Goal: Information Seeking & Learning: Learn about a topic

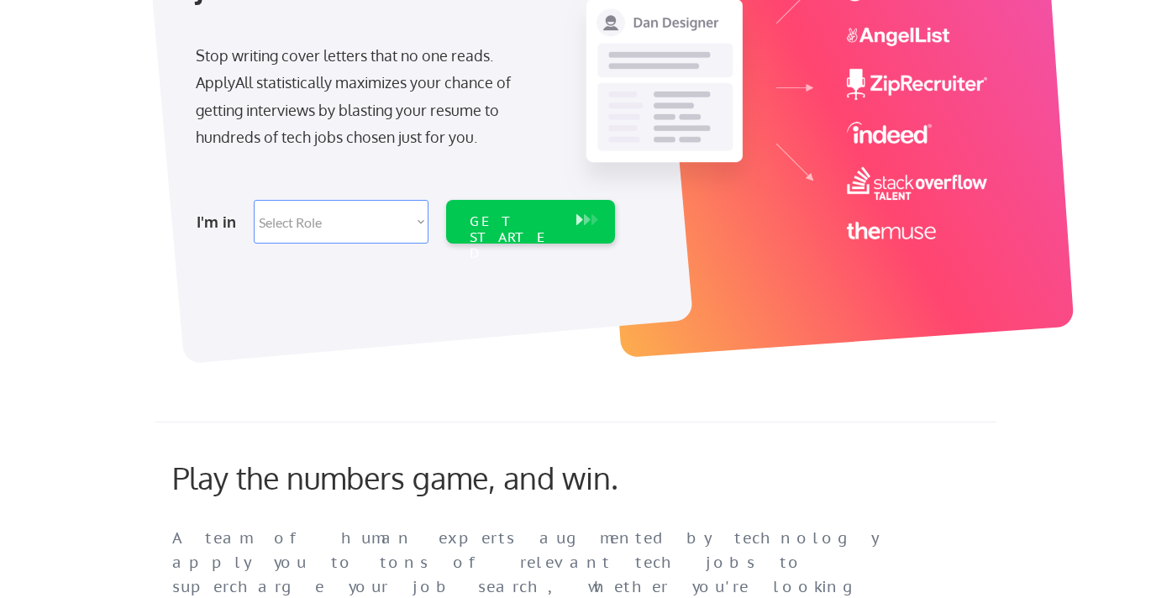
scroll to position [293, 0]
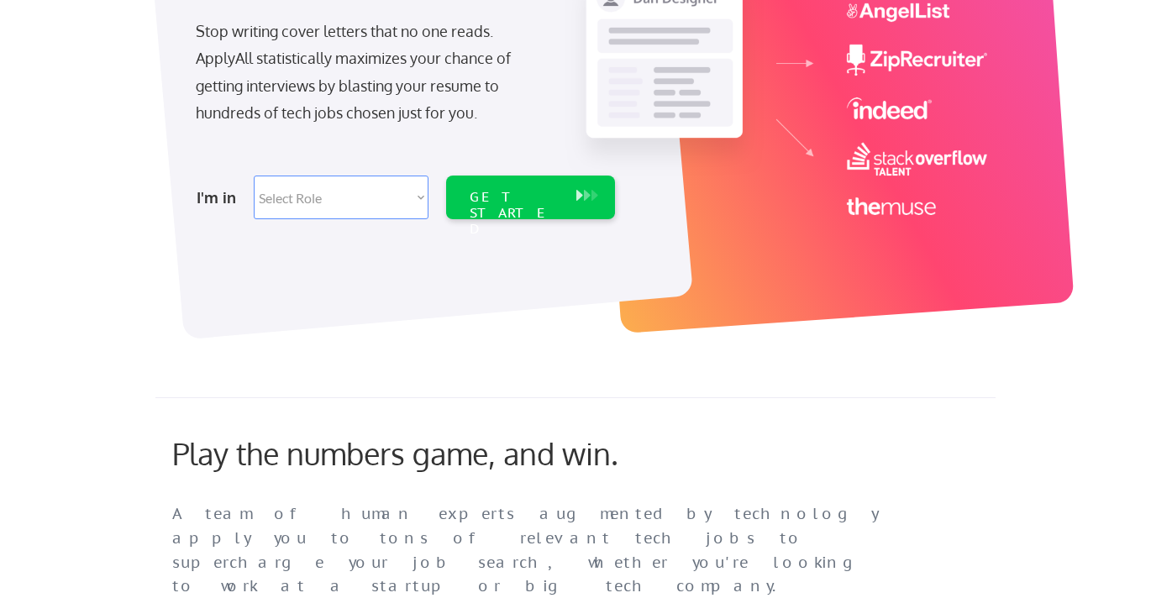
click at [392, 202] on select "Select Role Software Engineering Product Management Customer Success Sales UI/U…" at bounding box center [341, 198] width 175 height 44
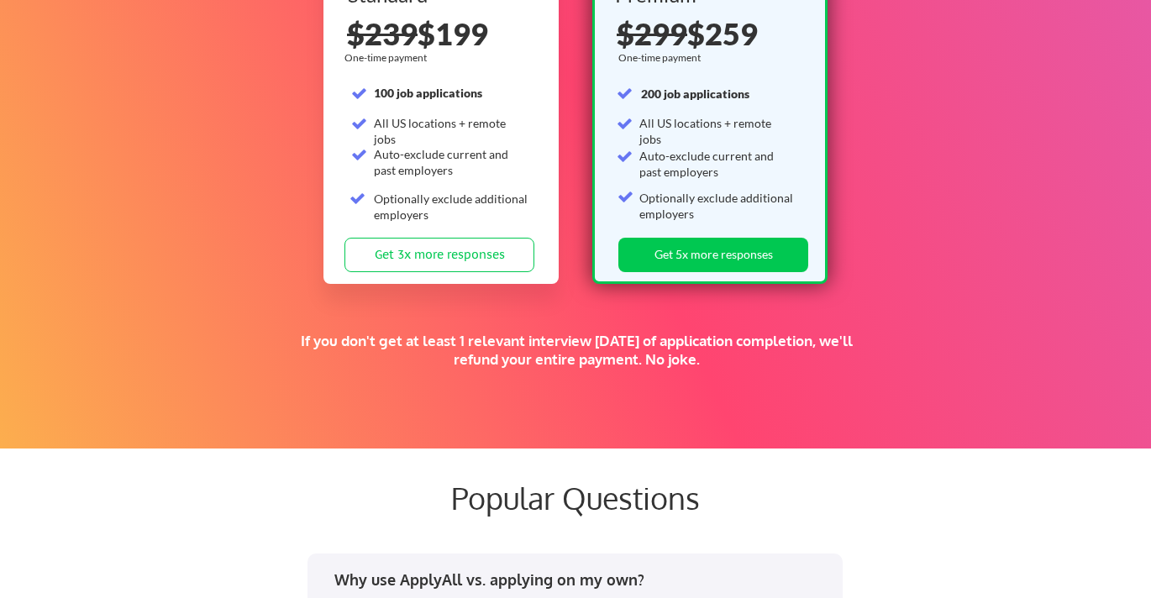
scroll to position [2766, 0]
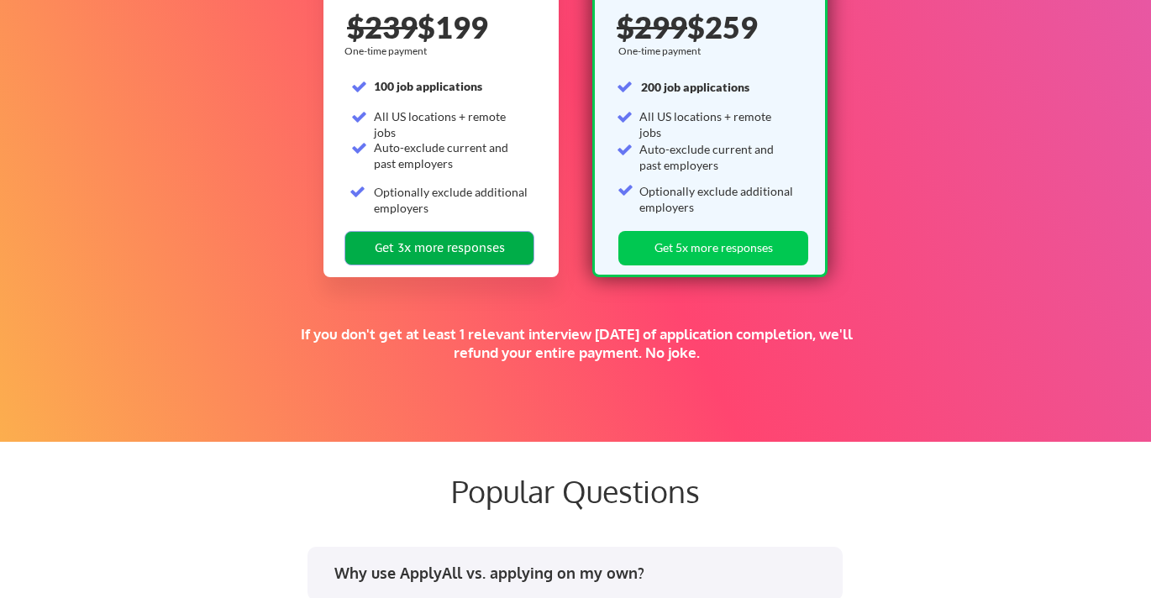
click at [455, 257] on button "Get 3x more responses" at bounding box center [440, 248] width 190 height 34
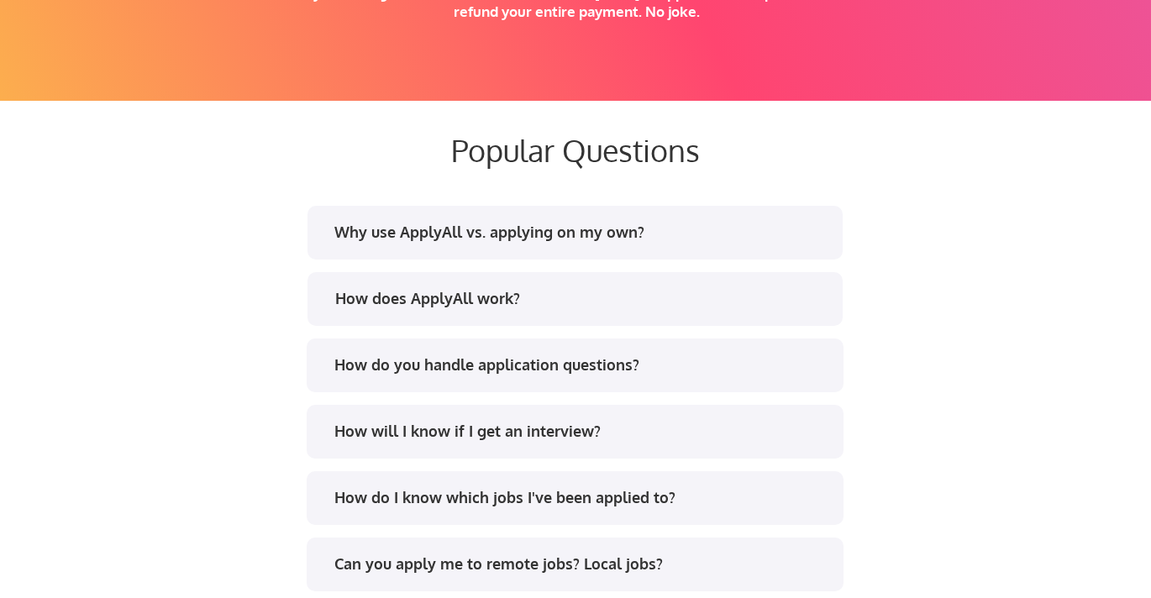
scroll to position [3111, 0]
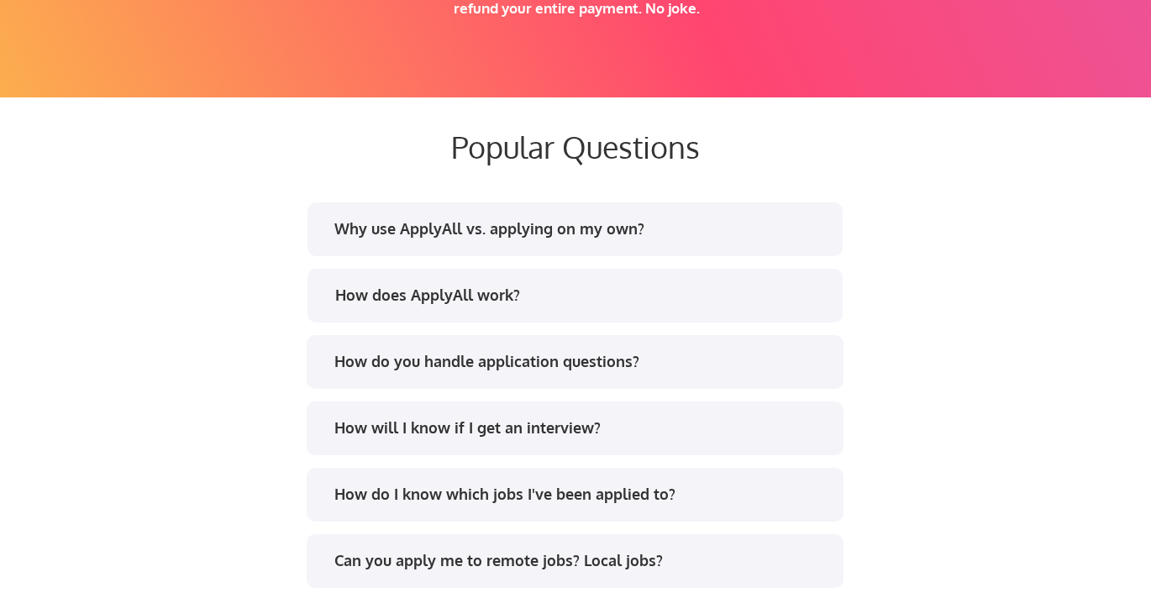
click at [511, 243] on div "Why use ApplyAll vs. applying on my own?" at bounding box center [574, 231] width 507 height 27
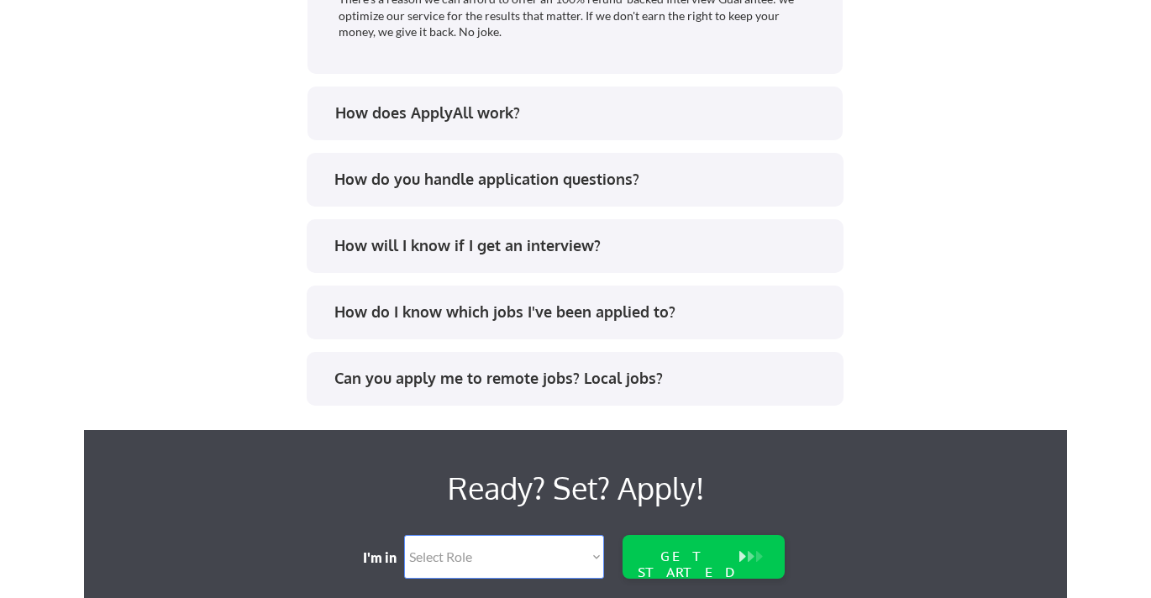
scroll to position [3777, 0]
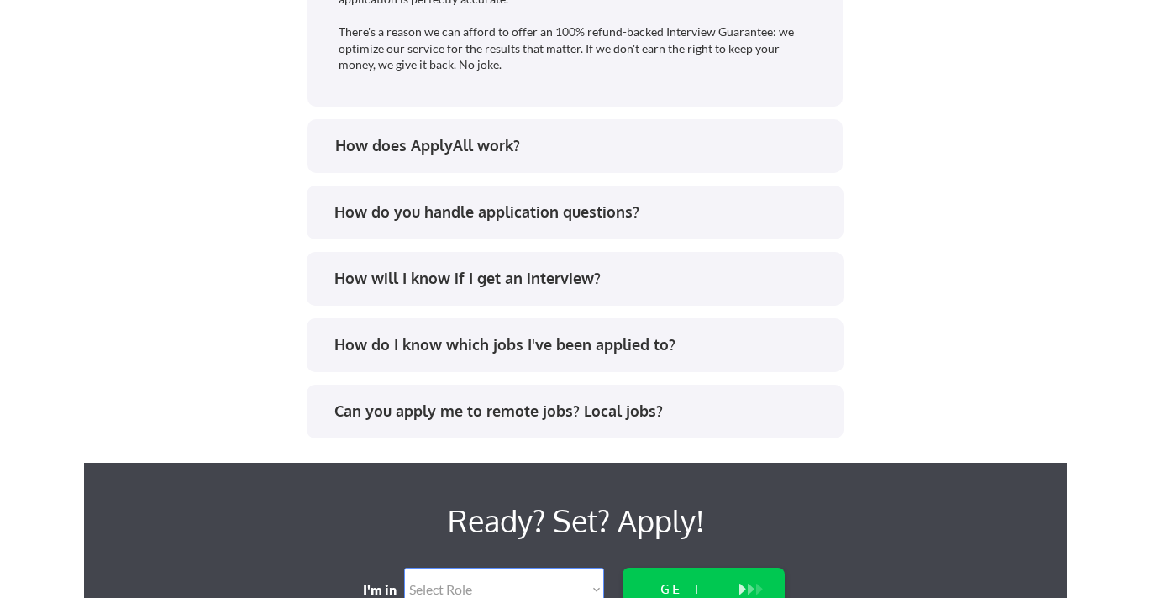
click at [703, 334] on div "How do I know which jobs I've been applied to?" at bounding box center [580, 344] width 493 height 21
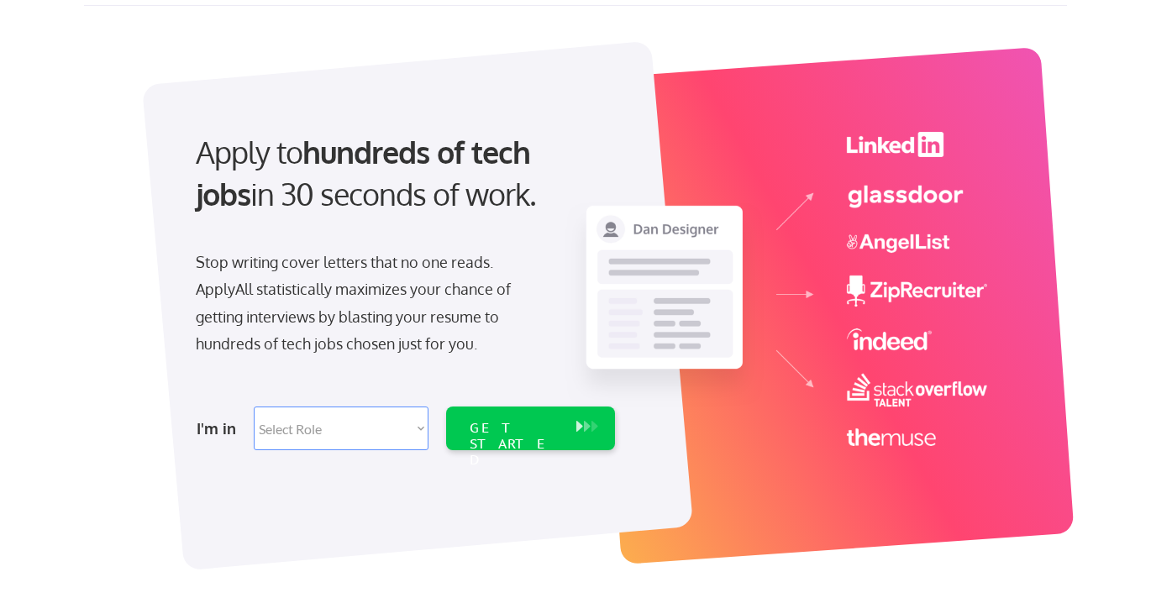
scroll to position [0, 0]
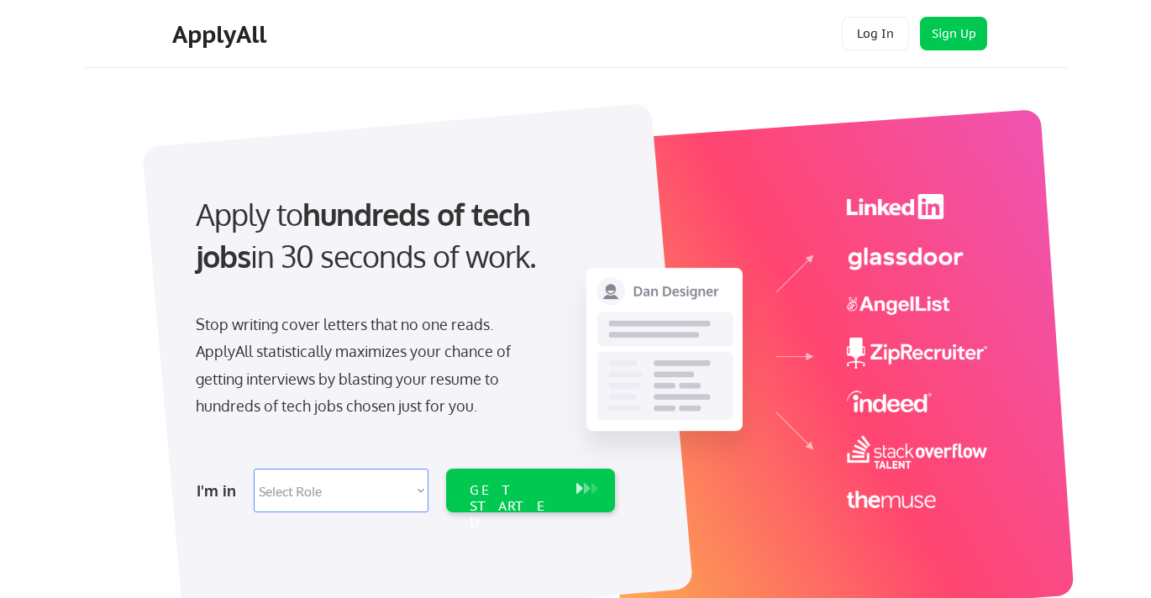
click at [208, 29] on div "ApplyAll" at bounding box center [221, 34] width 99 height 29
click at [964, 41] on button "Sign Up" at bounding box center [953, 34] width 67 height 34
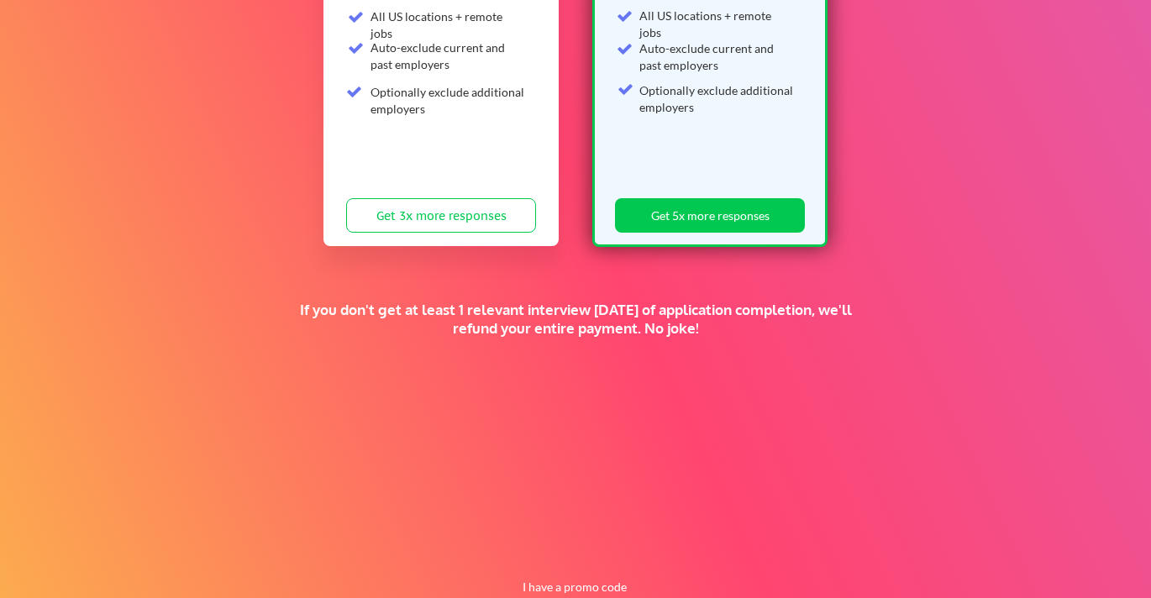
scroll to position [387, 0]
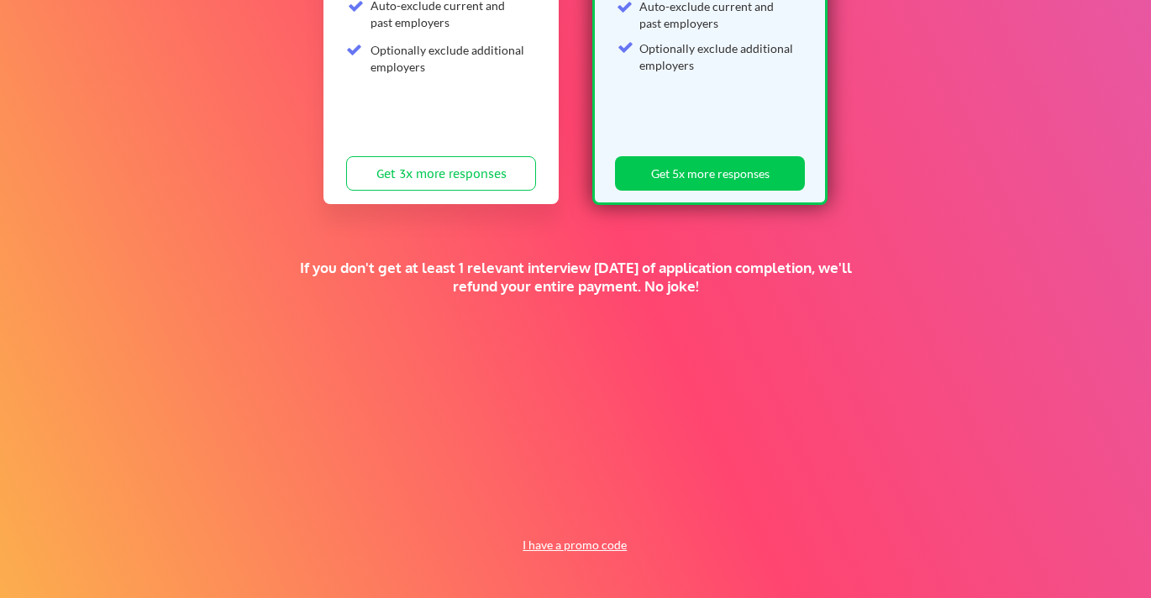
click at [563, 548] on button "I have a promo code" at bounding box center [575, 545] width 124 height 20
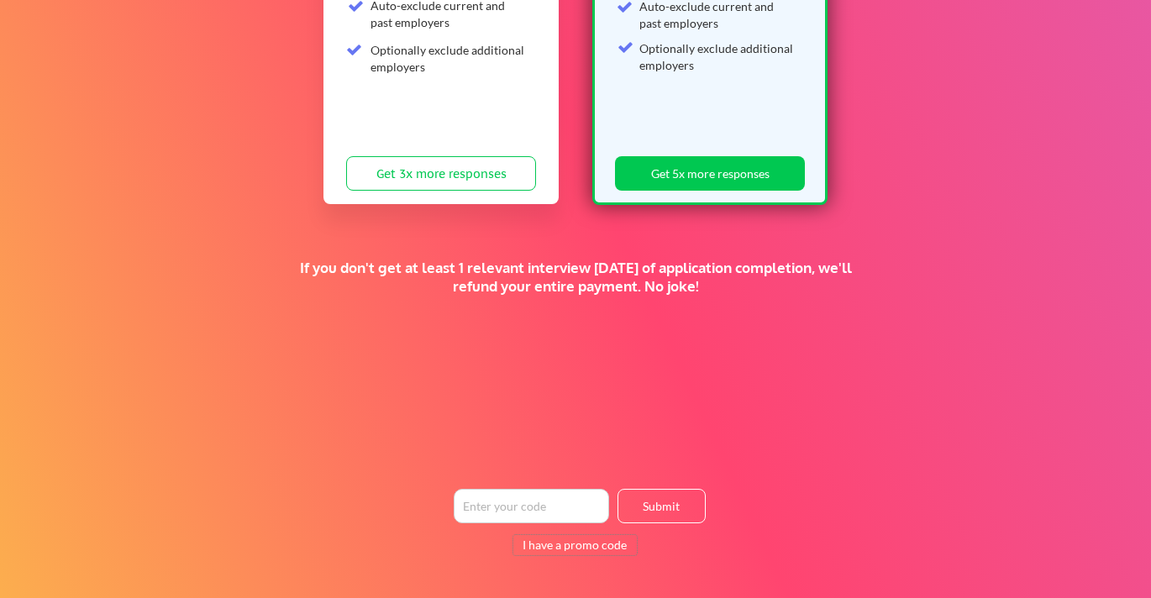
click at [502, 510] on input "input" at bounding box center [531, 506] width 155 height 34
paste input "TIMEISMONEY"
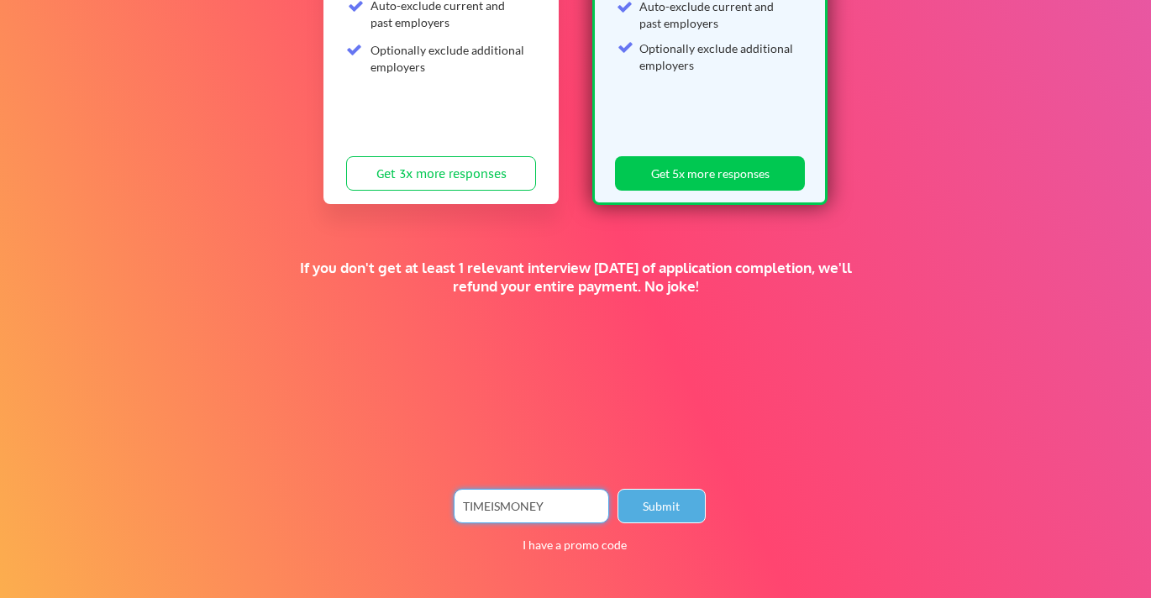
type input "TIMEISMONEY"
click at [645, 504] on button "Submit" at bounding box center [662, 506] width 88 height 34
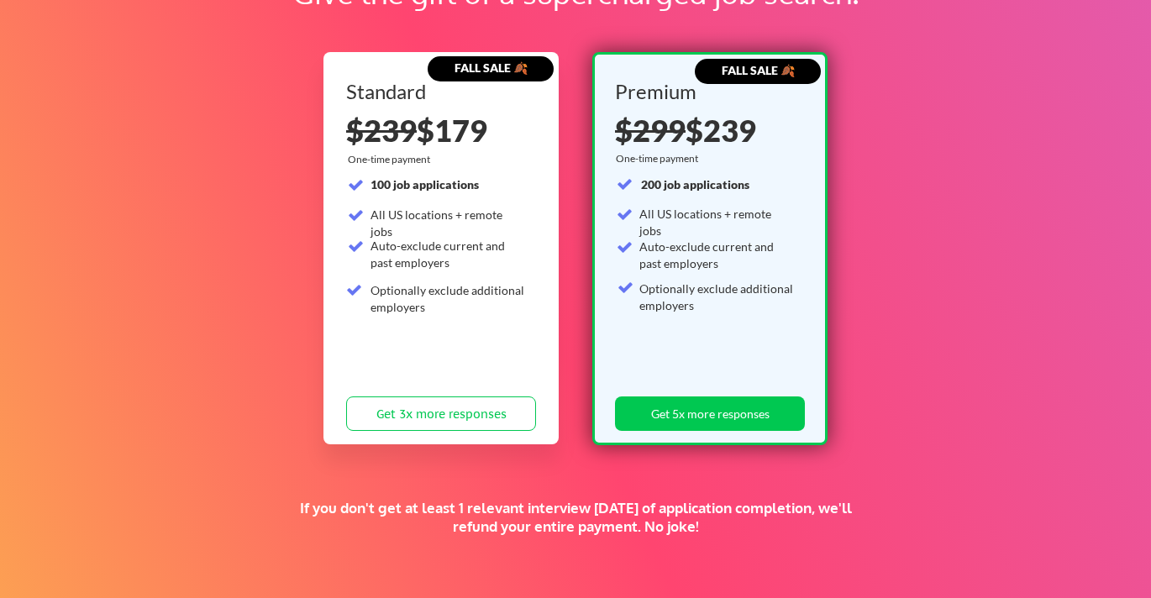
scroll to position [148, 0]
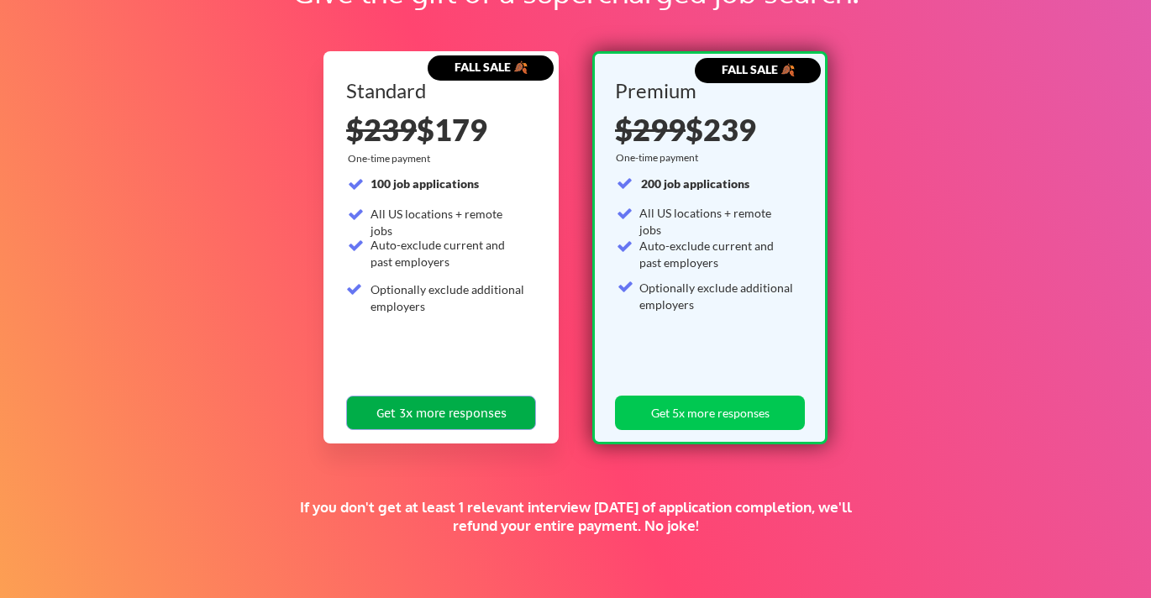
click at [495, 404] on button "Get 3x more responses" at bounding box center [441, 413] width 190 height 34
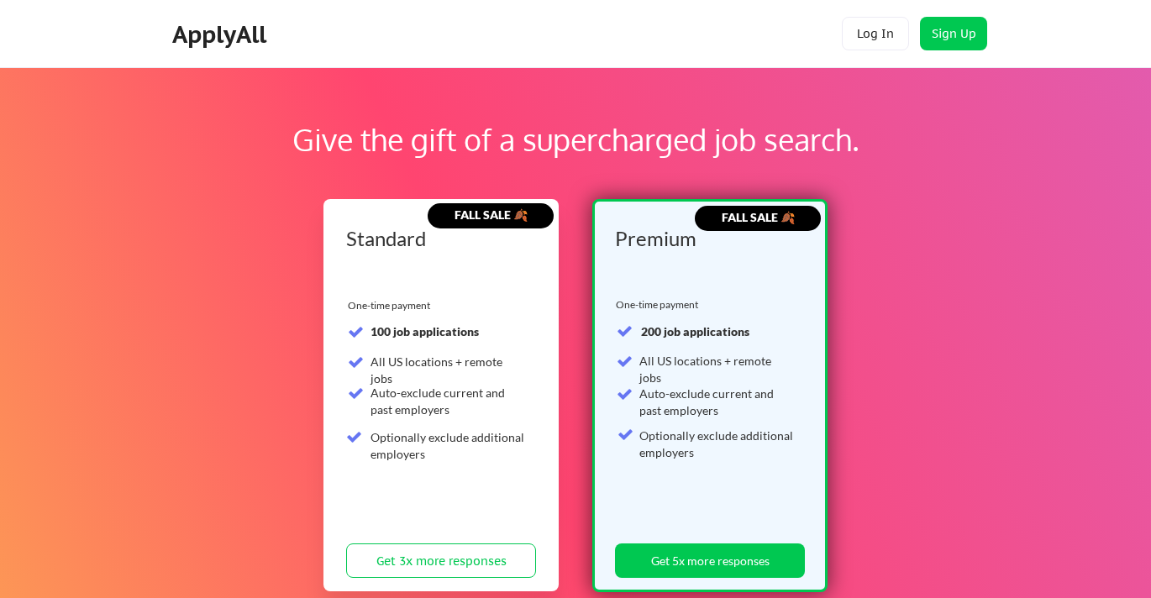
scroll to position [148, 0]
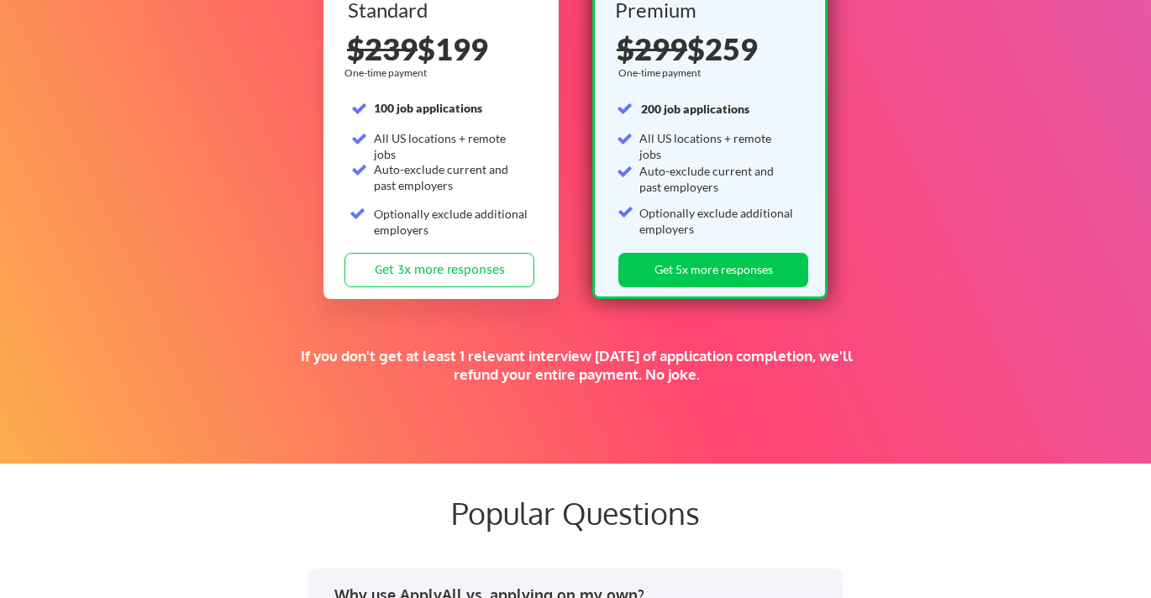
scroll to position [2749, 0]
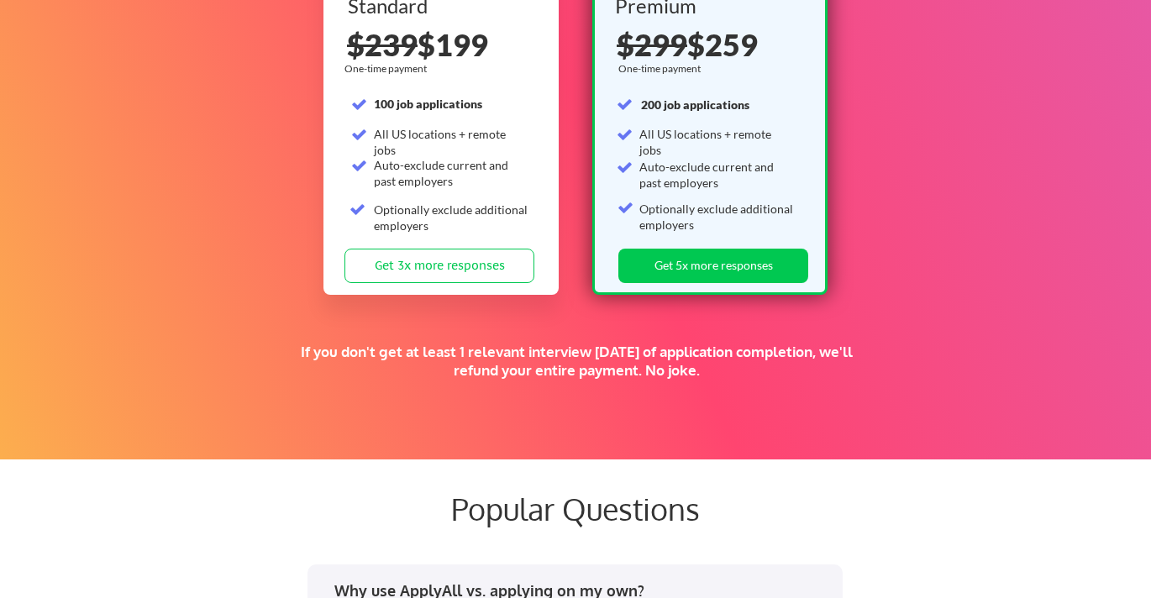
click at [865, 209] on div "Supercharge your job search for the price of a nice dinner. FALL SALE 🍂 Standar…" at bounding box center [575, 102] width 1151 height 715
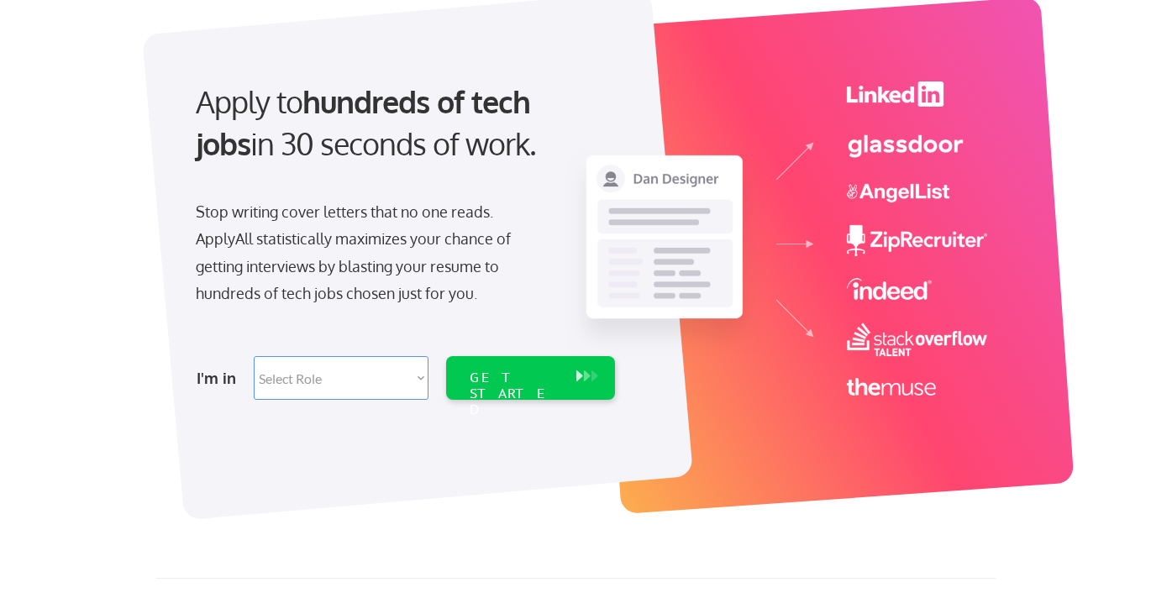
scroll to position [0, 0]
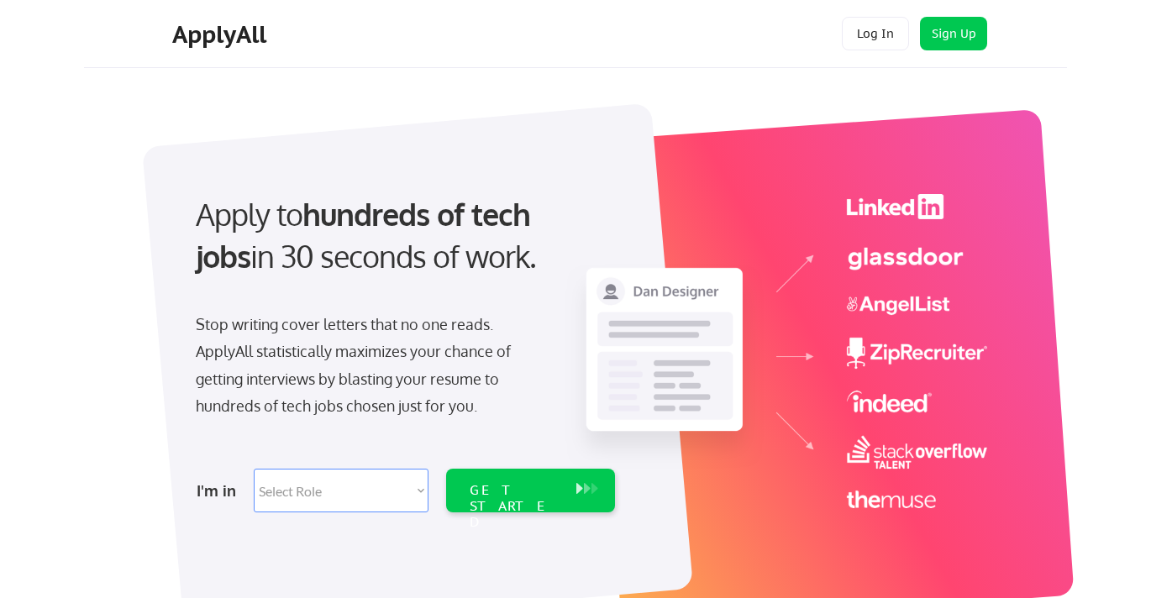
click at [411, 493] on select "Select Role Software Engineering Product Management Customer Success Sales UI/U…" at bounding box center [341, 491] width 175 height 44
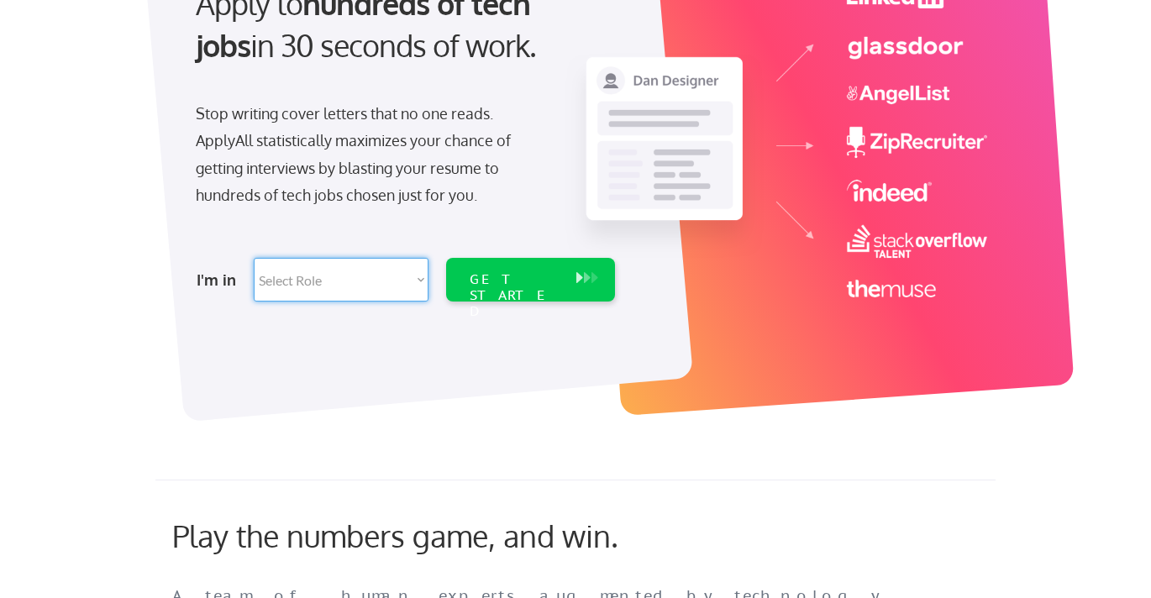
scroll to position [203, 0]
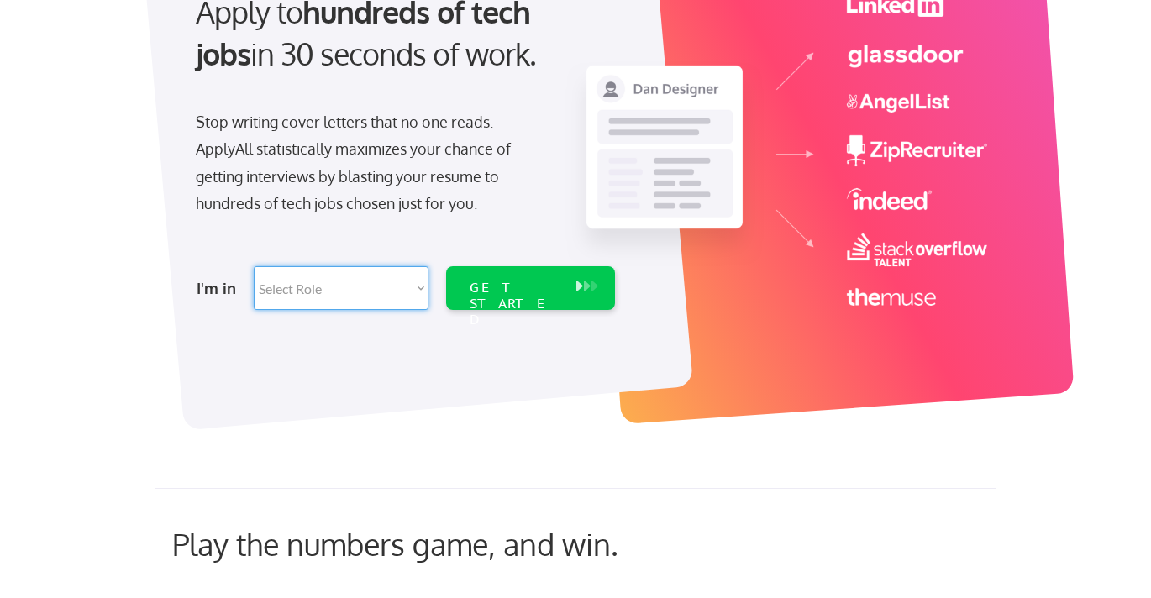
click at [351, 293] on select "Select Role Software Engineering Product Management Customer Success Sales UI/U…" at bounding box center [341, 288] width 175 height 44
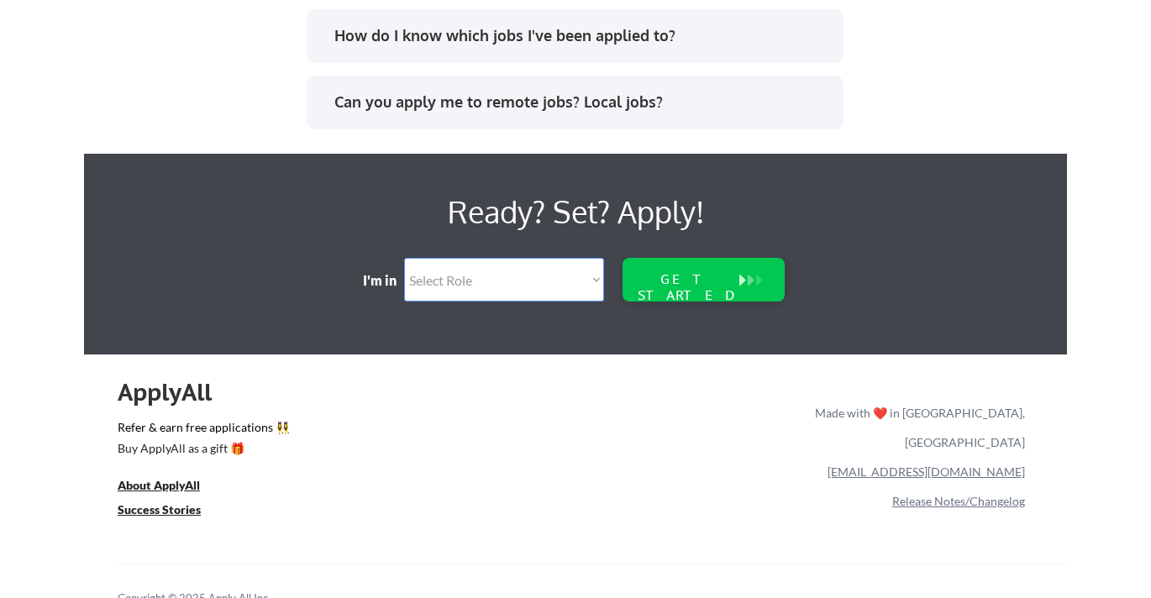
scroll to position [3603, 0]
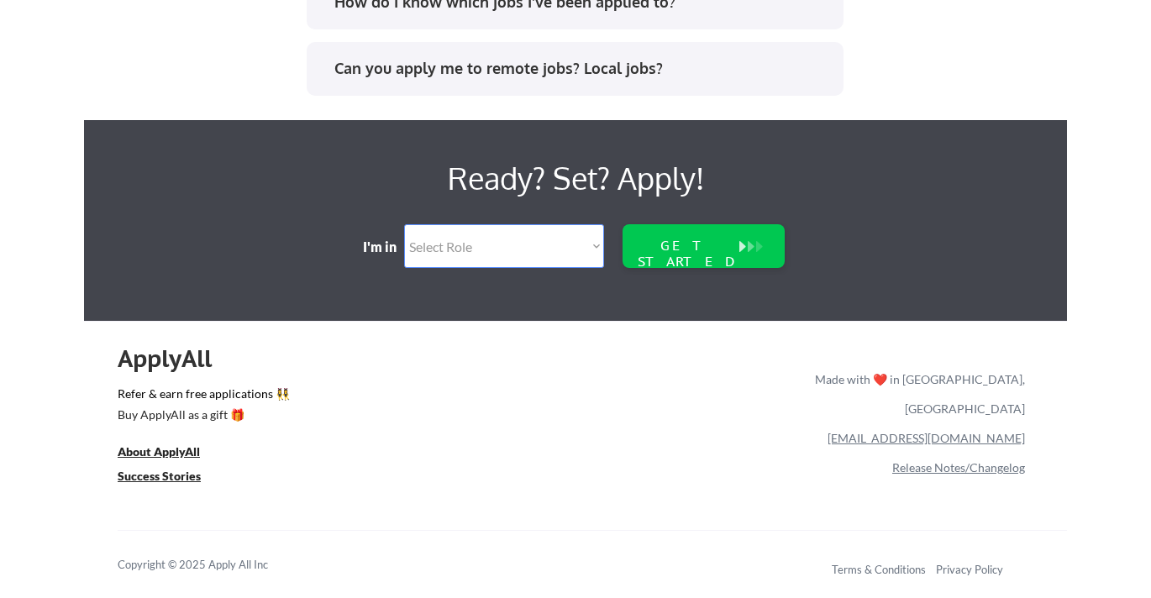
click at [486, 50] on div "Can you apply me to remote jobs? Local jobs?" at bounding box center [575, 69] width 537 height 54
click at [480, 69] on div "Can you apply me to remote jobs? Local jobs?" at bounding box center [580, 68] width 493 height 21
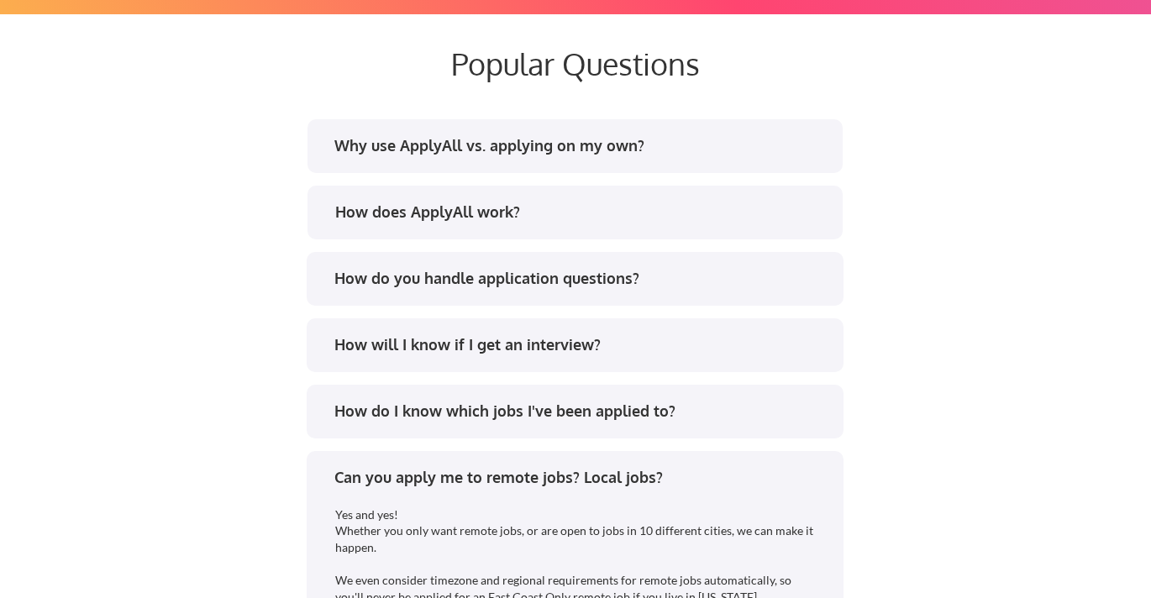
scroll to position [3192, 0]
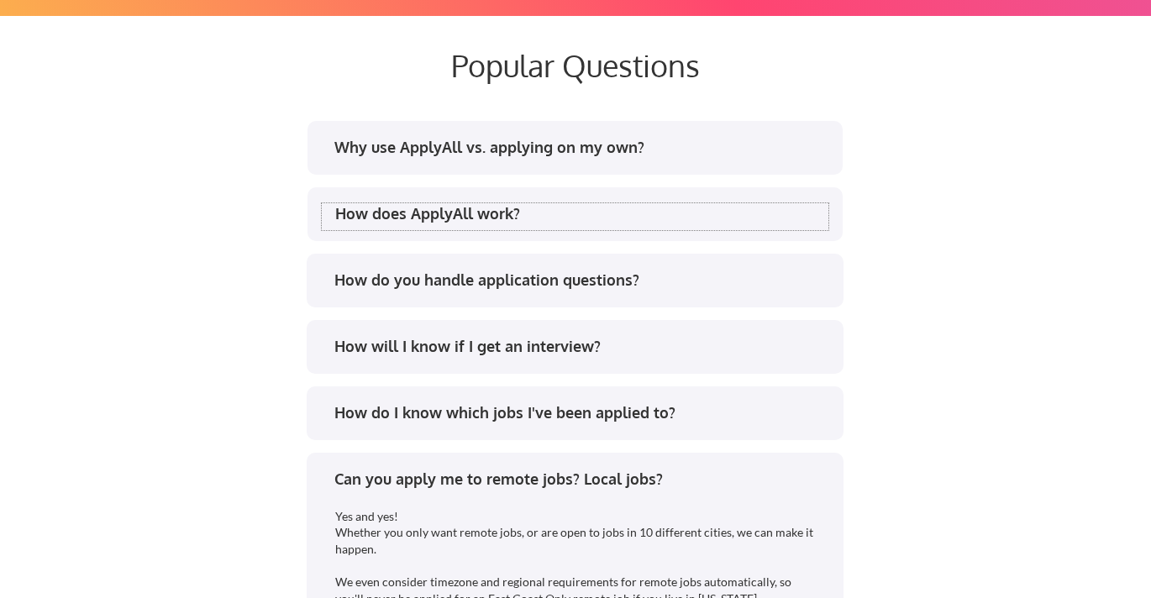
click at [458, 210] on div "How does ApplyAll work?" at bounding box center [581, 213] width 493 height 21
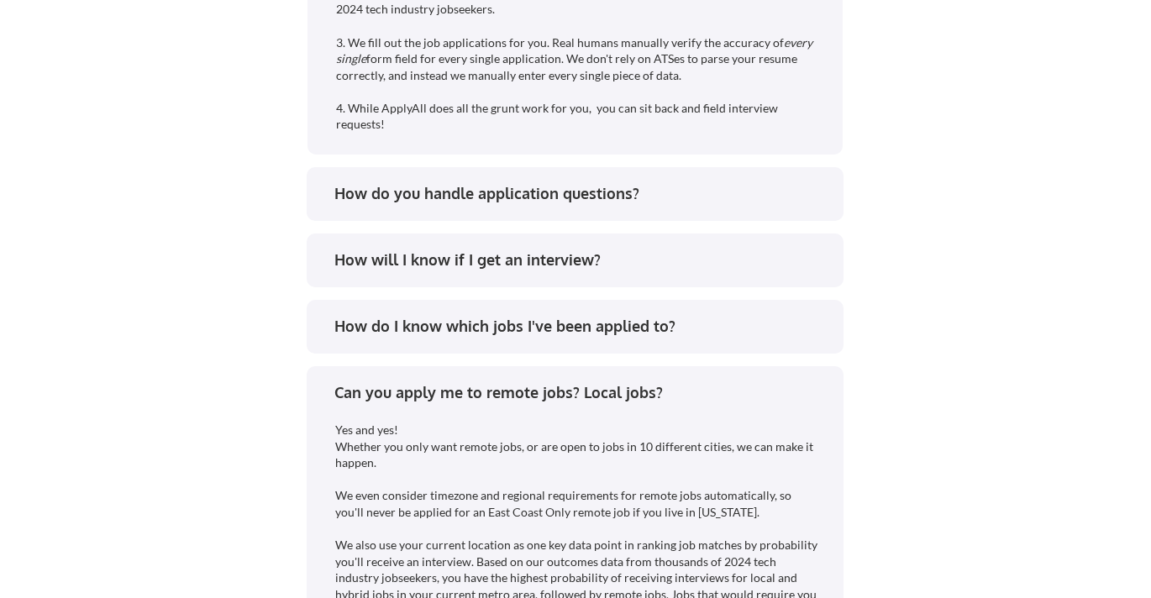
scroll to position [3497, 0]
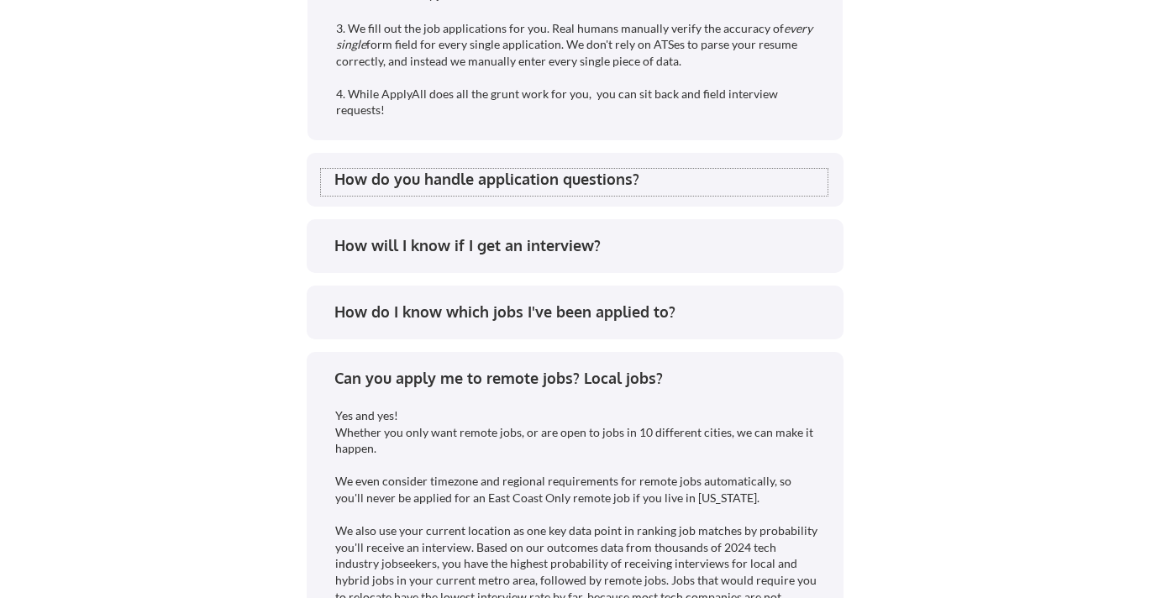
click at [505, 174] on div "How do you handle application questions?" at bounding box center [580, 179] width 493 height 21
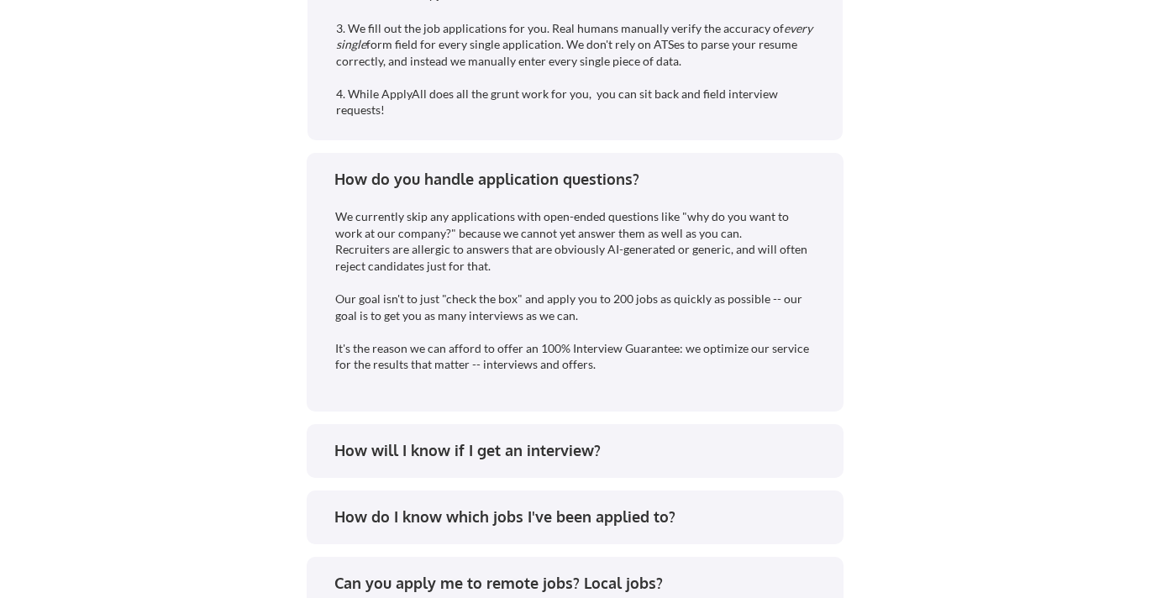
click at [514, 505] on div "How do I know which jobs I've been applied to?" at bounding box center [575, 518] width 537 height 54
click at [513, 521] on div "How do I know which jobs I've been applied to?" at bounding box center [580, 517] width 493 height 21
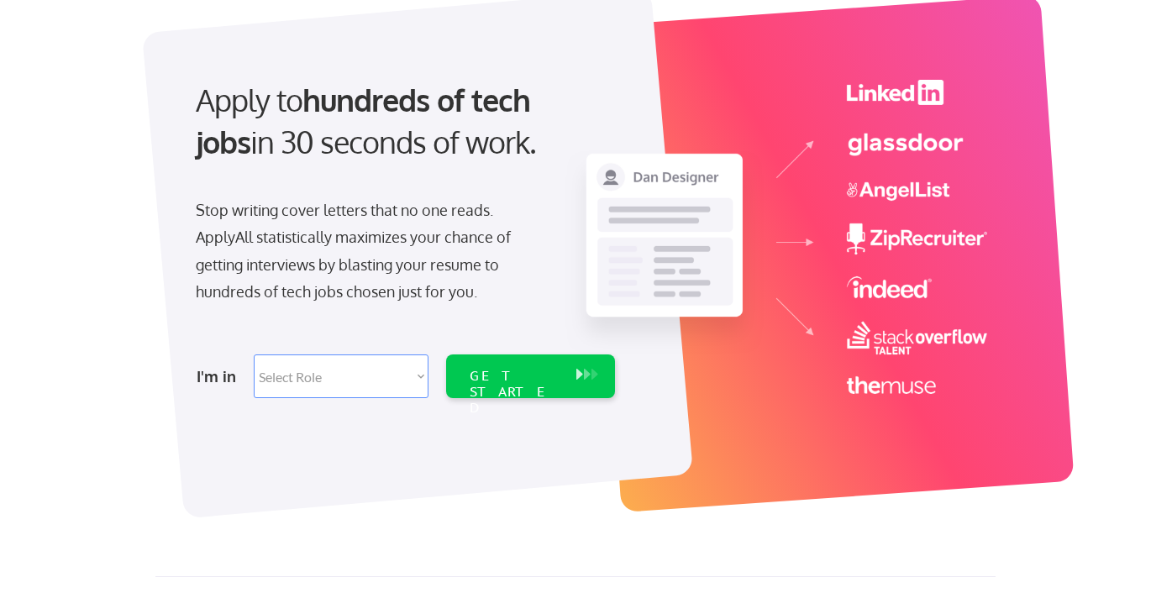
scroll to position [0, 0]
